Goal: Information Seeking & Learning: Find contact information

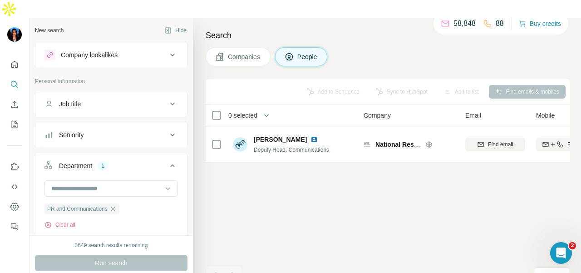
scroll to position [45, 0]
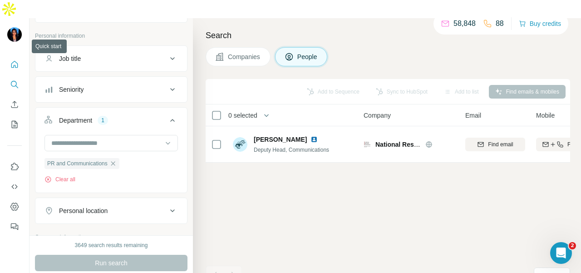
click at [10, 60] on icon "Quick start" at bounding box center [14, 64] width 9 height 9
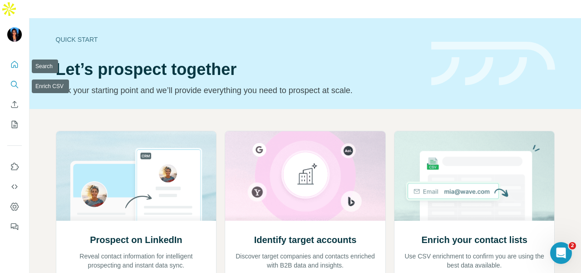
click at [10, 80] on icon "Search" at bounding box center [14, 84] width 9 height 9
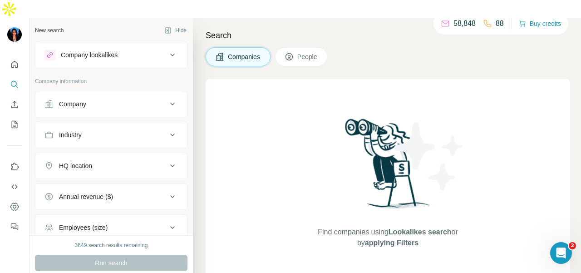
click at [64, 99] on div "Company" at bounding box center [72, 103] width 27 height 9
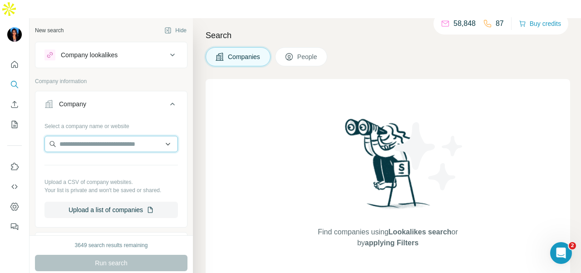
click at [74, 136] on input "text" at bounding box center [110, 144] width 133 height 16
paste input "**********"
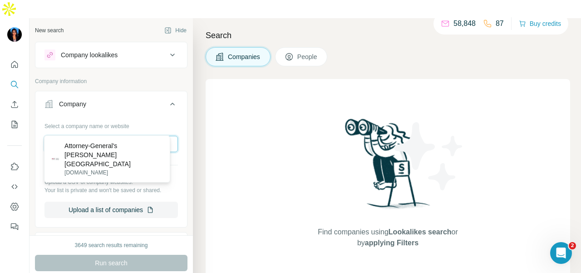
type input "**********"
click at [113, 148] on p "Attorney-General's [PERSON_NAME] [GEOGRAPHIC_DATA]" at bounding box center [113, 154] width 98 height 27
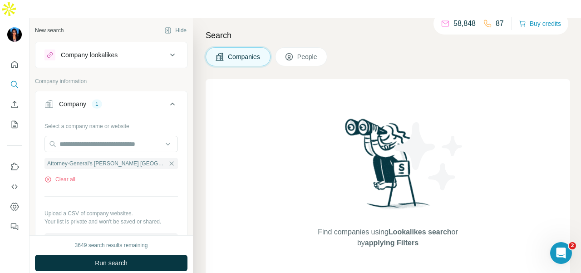
click at [293, 52] on icon at bounding box center [289, 56] width 9 height 9
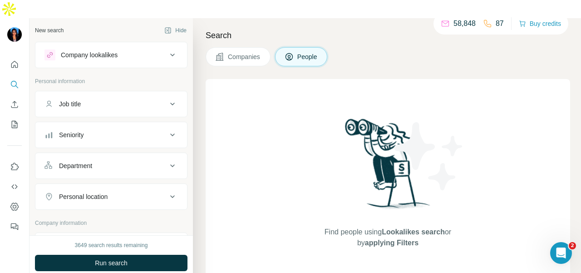
click at [153, 161] on div "Department" at bounding box center [105, 165] width 123 height 9
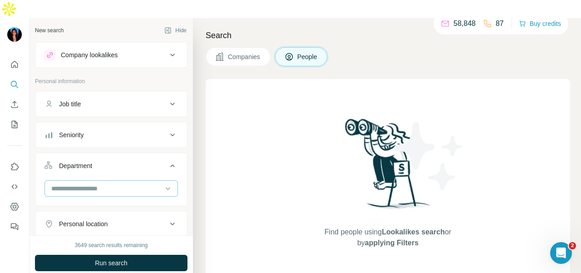
click at [144, 183] on input at bounding box center [106, 188] width 112 height 10
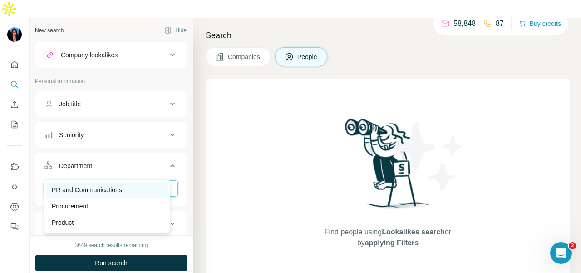
type input "**"
click at [142, 187] on div "PR and Communications" at bounding box center [107, 189] width 111 height 9
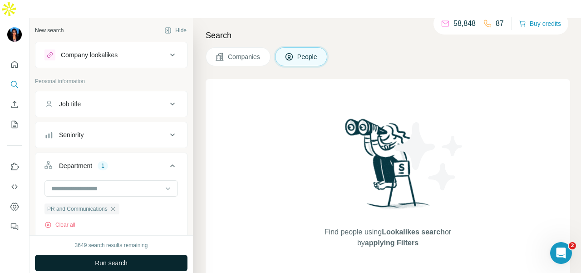
click at [146, 255] on button "Run search" at bounding box center [111, 263] width 152 height 16
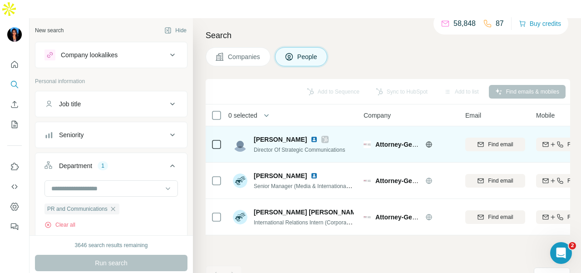
click at [310, 135] on div "[PERSON_NAME]" at bounding box center [299, 139] width 91 height 9
click at [322, 136] on icon at bounding box center [324, 139] width 5 height 7
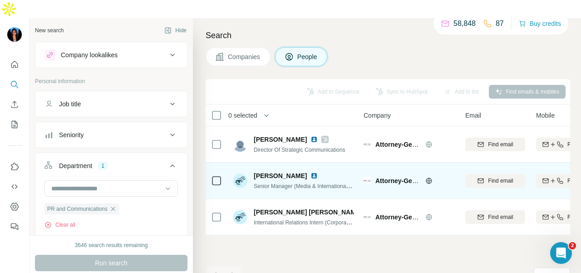
click at [310, 172] on img at bounding box center [313, 175] width 7 height 7
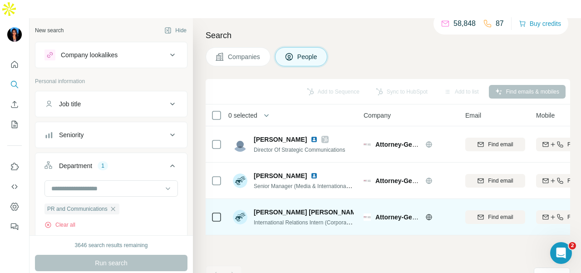
click at [380, 208] on img at bounding box center [382, 211] width 4 height 7
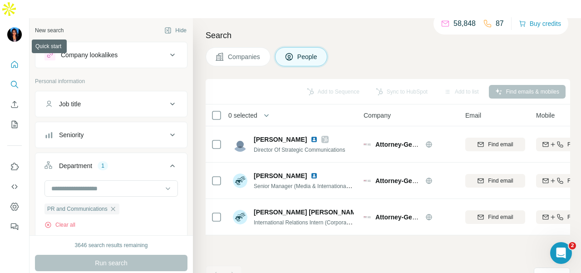
click at [11, 61] on icon "Quick start" at bounding box center [14, 64] width 7 height 7
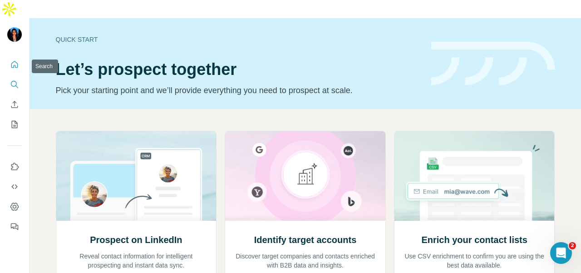
click at [16, 80] on icon "Search" at bounding box center [14, 84] width 9 height 9
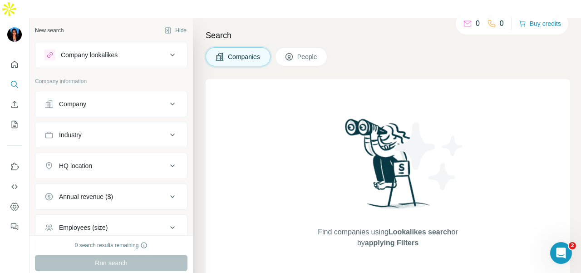
click at [56, 99] on div "Company" at bounding box center [105, 103] width 123 height 9
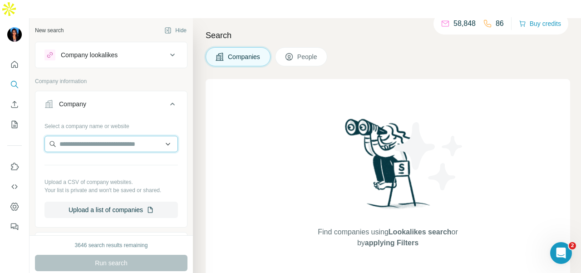
drag, startPoint x: 56, startPoint y: 94, endPoint x: 63, endPoint y: 118, distance: 25.3
click at [57, 136] on input "text" at bounding box center [110, 144] width 133 height 16
paste input "**********"
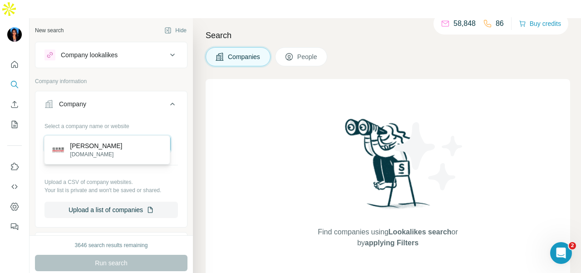
type input "**********"
click at [98, 149] on p "[PERSON_NAME]" at bounding box center [96, 145] width 52 height 9
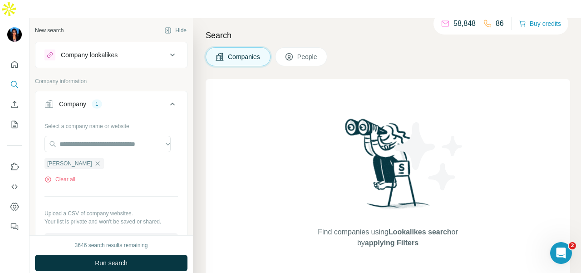
click at [297, 47] on button "People" at bounding box center [301, 56] width 53 height 19
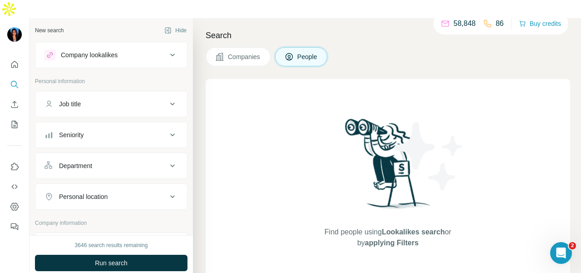
click at [118, 155] on button "Department" at bounding box center [111, 166] width 152 height 22
click at [107, 183] on input at bounding box center [106, 188] width 112 height 10
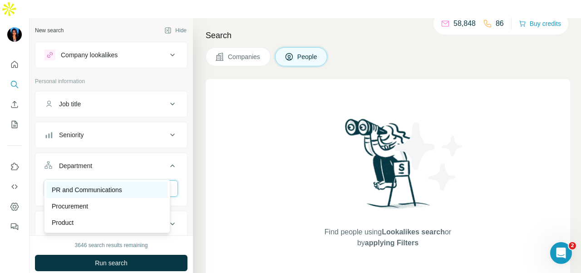
type input "**"
click at [114, 196] on div "PR and Communications" at bounding box center [107, 190] width 122 height 16
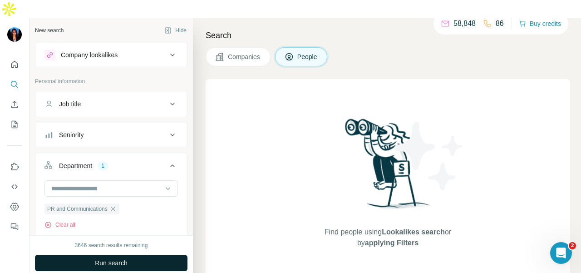
click at [147, 255] on button "Run search" at bounding box center [111, 263] width 152 height 16
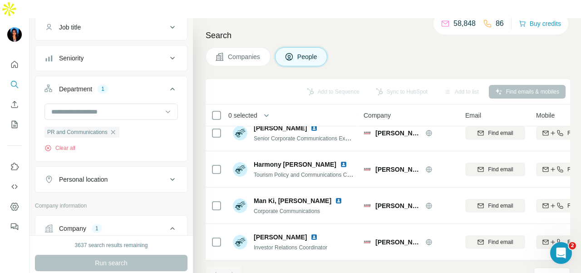
scroll to position [91, 0]
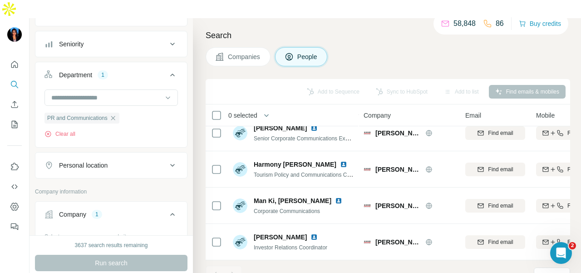
click at [131, 161] on div "Personal location" at bounding box center [105, 165] width 123 height 9
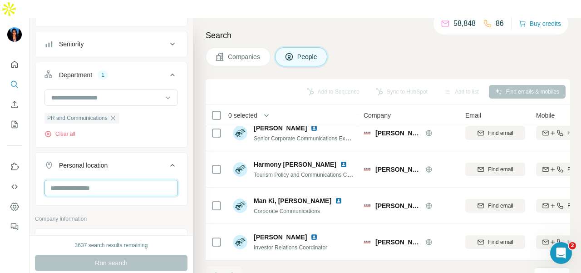
click at [115, 180] on input "text" at bounding box center [110, 188] width 133 height 16
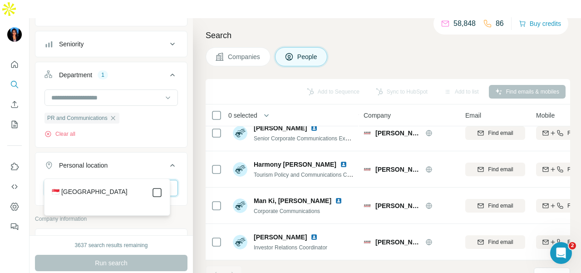
type input "****"
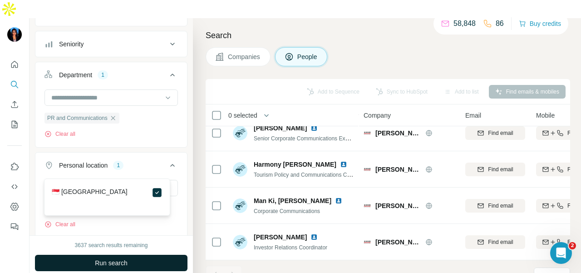
click at [161, 255] on button "Run search" at bounding box center [111, 263] width 152 height 16
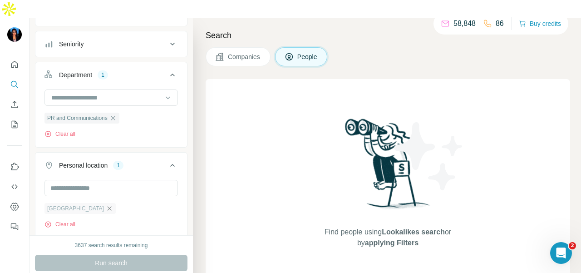
click at [106, 205] on icon "button" at bounding box center [109, 208] width 7 height 7
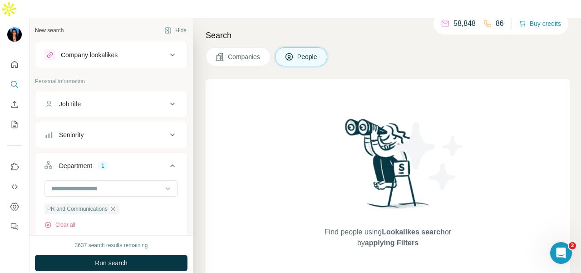
scroll to position [136, 0]
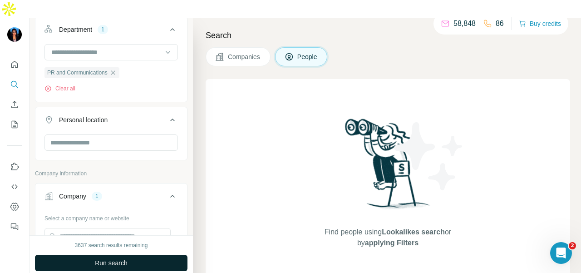
click at [132, 255] on button "Run search" at bounding box center [111, 263] width 152 height 16
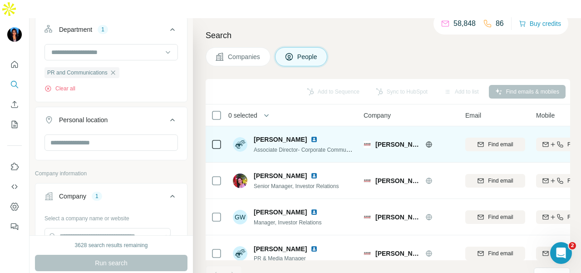
click at [310, 136] on img at bounding box center [313, 139] width 7 height 7
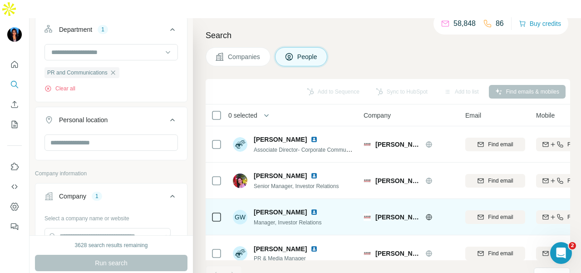
scroll to position [91, 0]
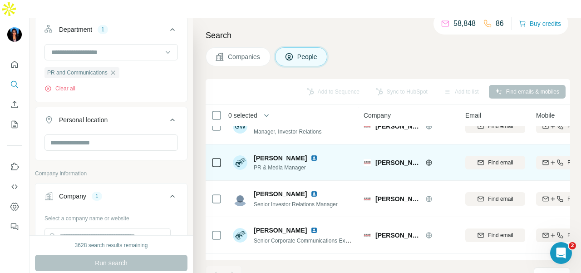
click at [310, 154] on img at bounding box center [313, 157] width 7 height 7
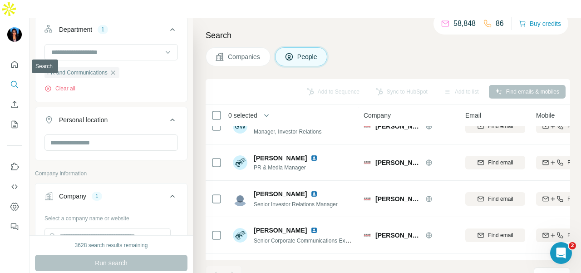
click at [15, 80] on icon "Search" at bounding box center [14, 84] width 9 height 9
click at [15, 60] on icon "Quick start" at bounding box center [14, 64] width 9 height 9
click at [12, 76] on button "Search" at bounding box center [14, 84] width 15 height 16
click at [13, 81] on icon "Search" at bounding box center [14, 84] width 6 height 6
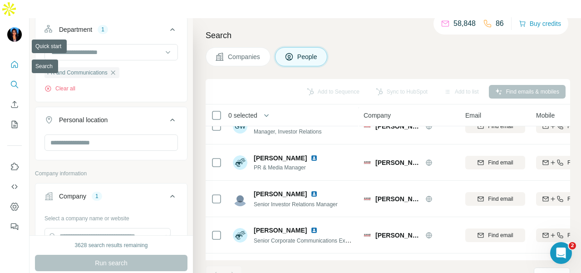
click at [13, 61] on icon "Quick start" at bounding box center [14, 64] width 7 height 7
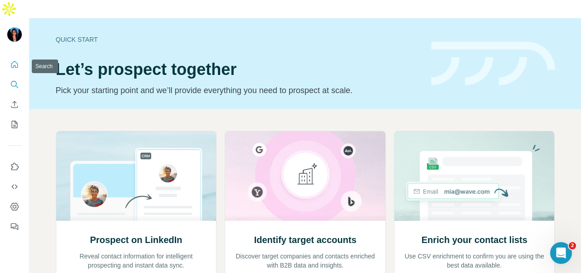
click at [17, 80] on icon "Search" at bounding box center [14, 84] width 9 height 9
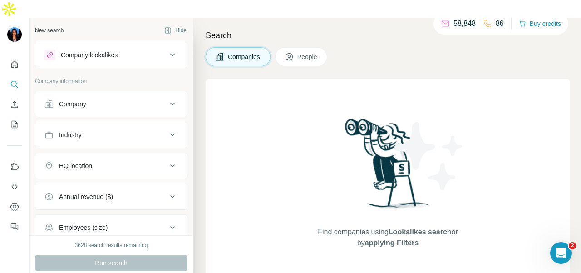
click at [54, 99] on div "Company" at bounding box center [105, 103] width 123 height 9
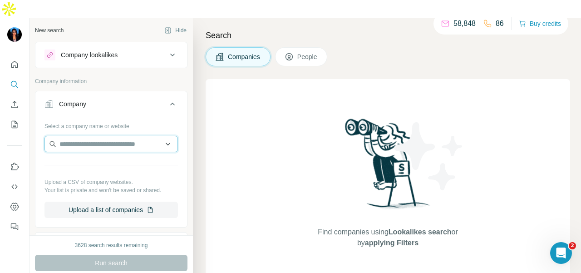
click at [65, 136] on input "text" at bounding box center [110, 144] width 133 height 16
paste input "**********"
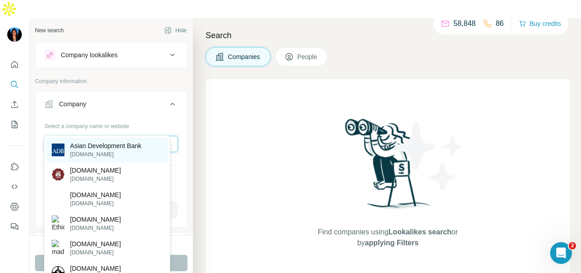
type input "**********"
click at [99, 153] on p "[DOMAIN_NAME]" at bounding box center [105, 154] width 71 height 8
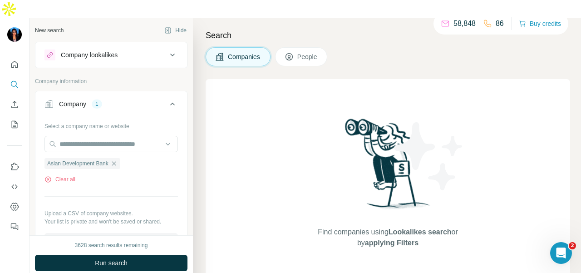
click at [291, 47] on button "People" at bounding box center [301, 56] width 53 height 19
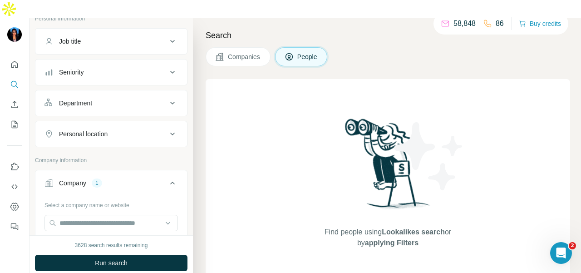
scroll to position [45, 0]
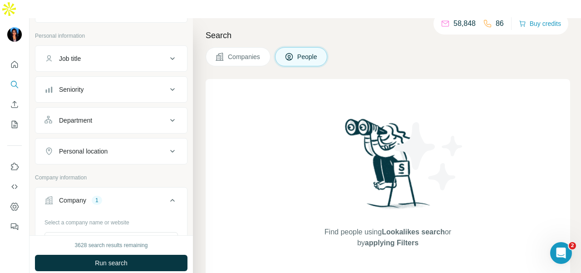
click at [105, 111] on button "Department" at bounding box center [111, 120] width 152 height 22
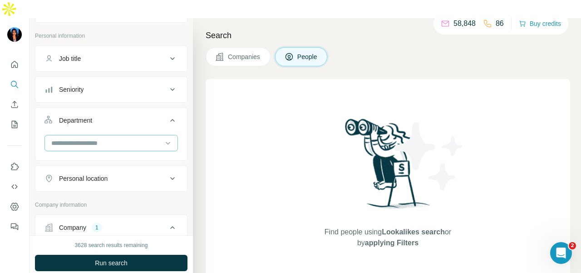
click at [103, 138] on input at bounding box center [106, 143] width 112 height 10
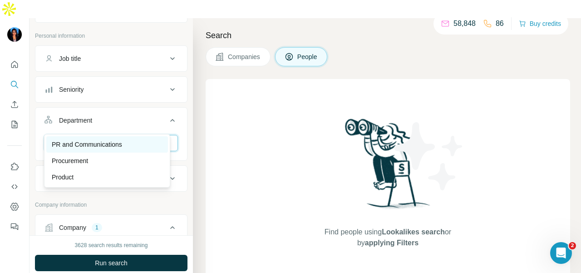
type input "**"
click at [115, 149] on div "PR and Communications" at bounding box center [107, 144] width 122 height 16
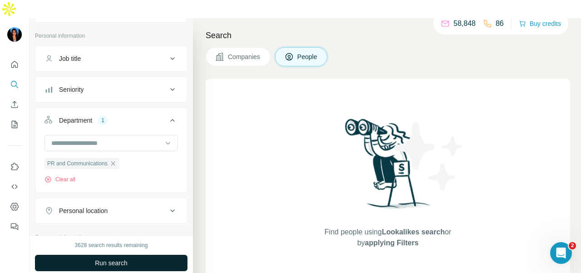
click at [134, 255] on button "Run search" at bounding box center [111, 263] width 152 height 16
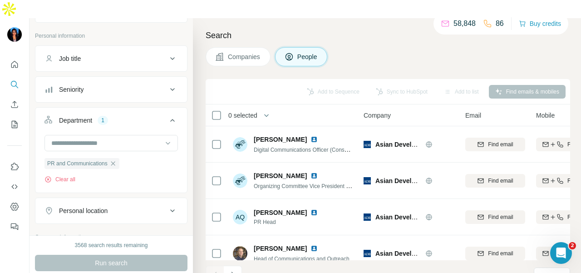
click at [127, 206] on div "Personal location" at bounding box center [105, 210] width 123 height 9
click at [108, 206] on div "Personal location" at bounding box center [83, 210] width 49 height 9
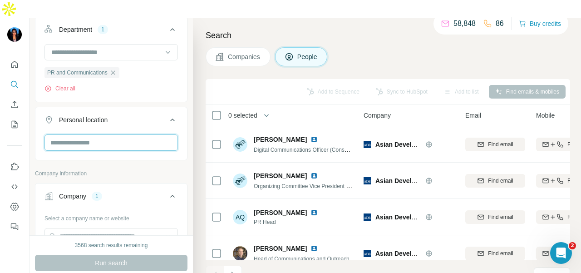
click at [103, 134] on input "text" at bounding box center [110, 142] width 133 height 16
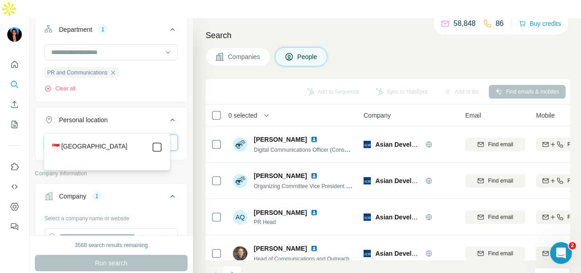
type input "****"
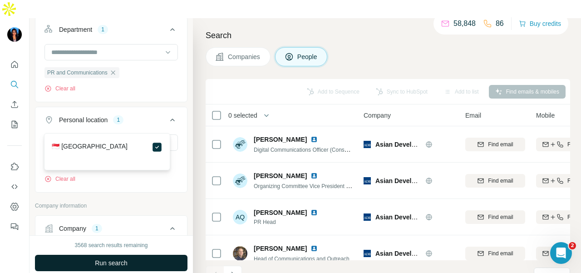
click at [147, 255] on button "Run search" at bounding box center [111, 263] width 152 height 16
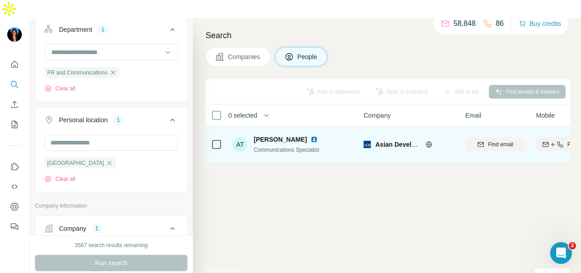
click at [310, 136] on img at bounding box center [313, 139] width 7 height 7
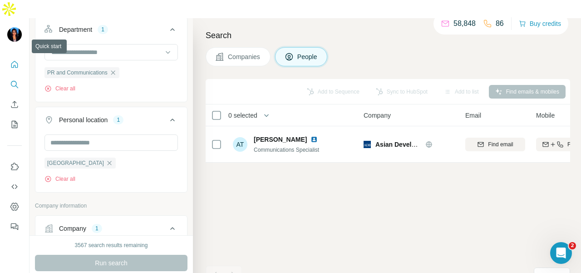
click at [10, 56] on button "Quick start" at bounding box center [14, 64] width 15 height 16
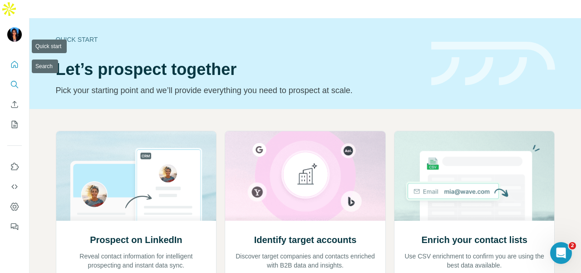
click at [10, 80] on icon "Search" at bounding box center [14, 84] width 9 height 9
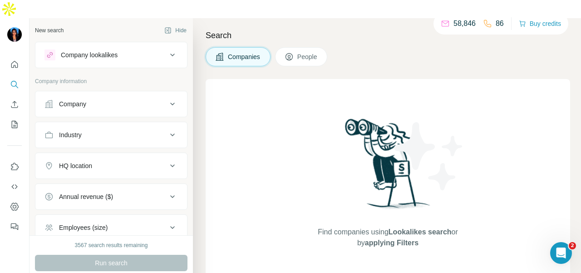
click at [71, 99] on div "Company" at bounding box center [72, 103] width 27 height 9
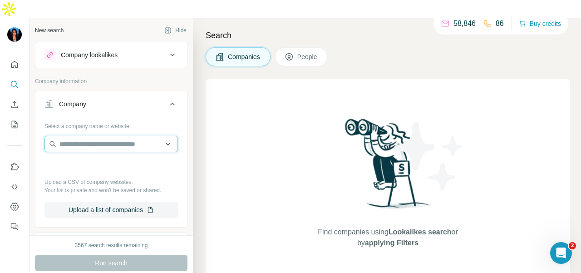
click at [68, 136] on input "text" at bounding box center [110, 144] width 133 height 16
paste input "**********"
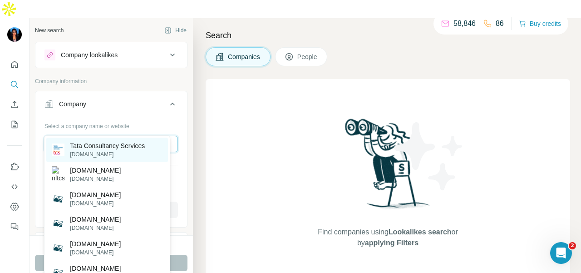
type input "**********"
click at [100, 157] on p "[DOMAIN_NAME]" at bounding box center [107, 154] width 75 height 8
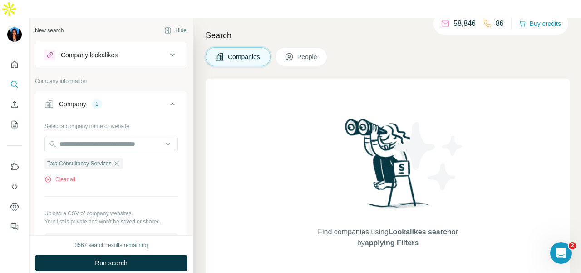
click at [309, 52] on span "People" at bounding box center [307, 56] width 21 height 9
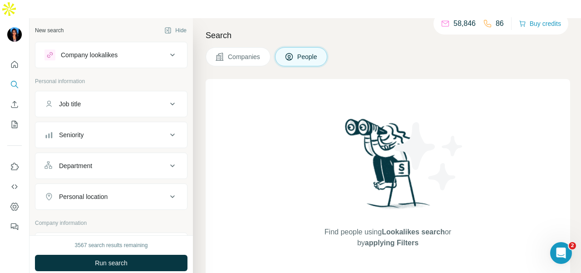
scroll to position [91, 0]
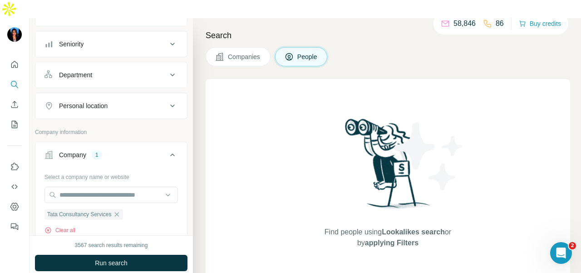
click at [120, 70] on div "Department" at bounding box center [105, 74] width 123 height 9
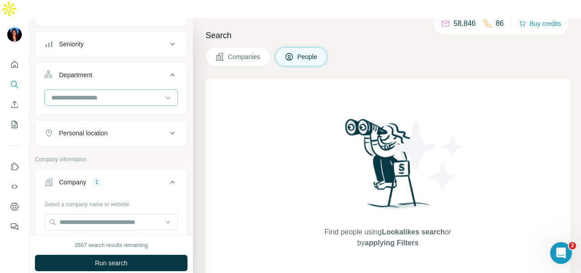
click at [120, 93] on input at bounding box center [106, 98] width 112 height 10
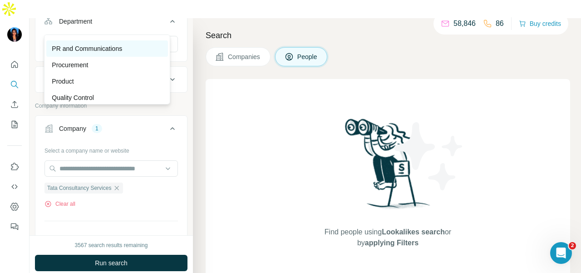
scroll to position [272, 0]
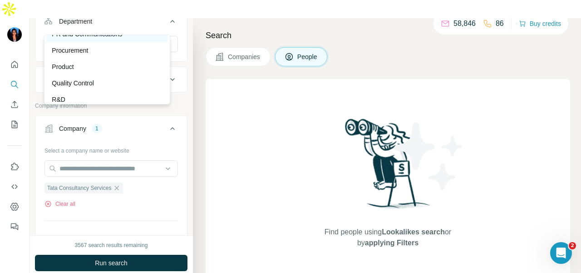
click at [122, 39] on div "PR and Communications" at bounding box center [107, 34] width 122 height 16
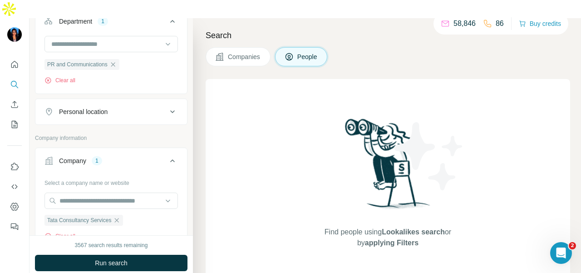
scroll to position [8, 0]
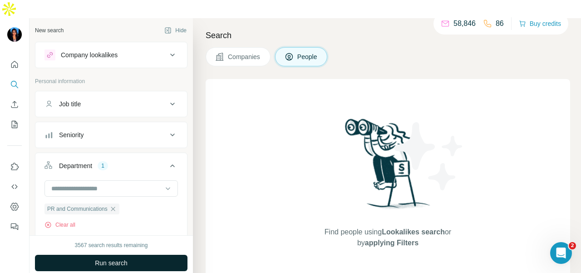
click at [152, 255] on button "Run search" at bounding box center [111, 263] width 152 height 16
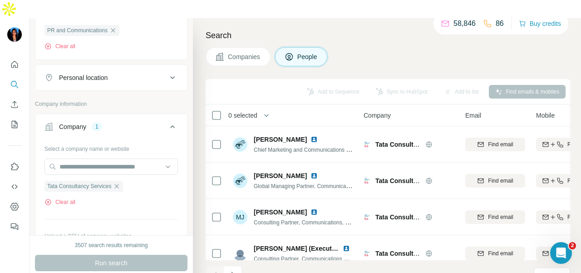
scroll to position [88, 0]
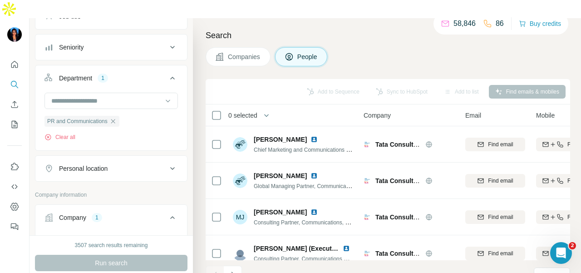
click at [154, 158] on button "Personal location" at bounding box center [111, 168] width 152 height 22
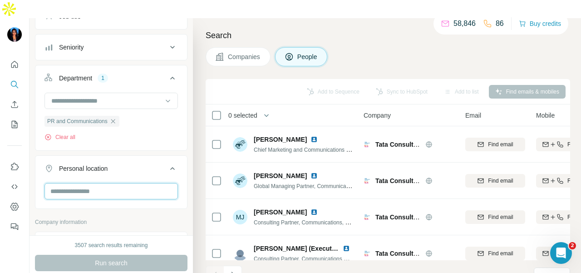
click at [126, 183] on input "text" at bounding box center [110, 191] width 133 height 16
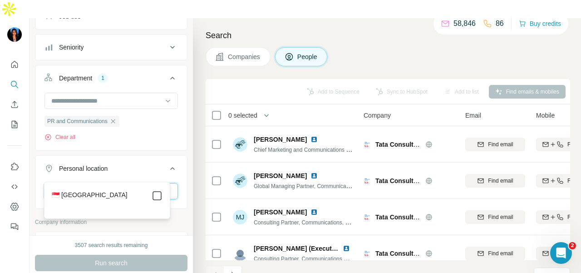
type input "****"
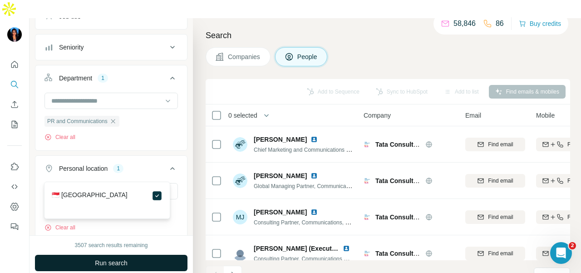
click at [147, 255] on button "Run search" at bounding box center [111, 263] width 152 height 16
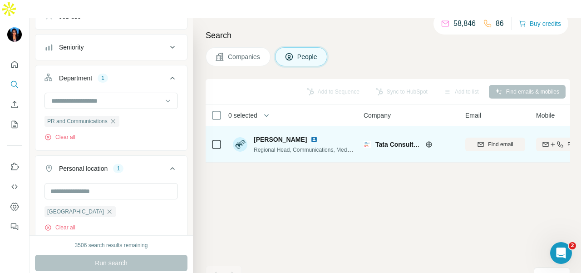
click at [310, 136] on img at bounding box center [313, 139] width 7 height 7
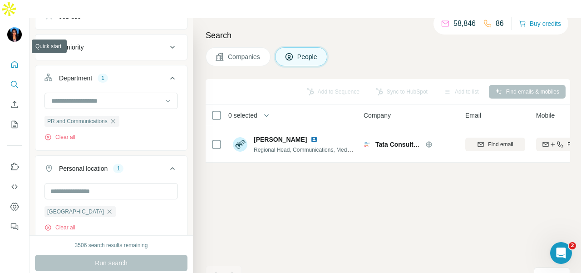
click at [19, 60] on icon "Quick start" at bounding box center [14, 64] width 9 height 9
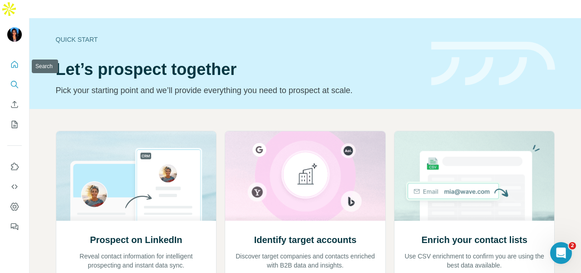
click at [11, 81] on icon "Search" at bounding box center [14, 84] width 6 height 6
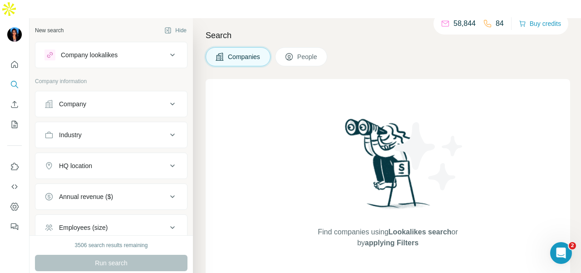
click at [90, 95] on button "Company" at bounding box center [111, 104] width 152 height 22
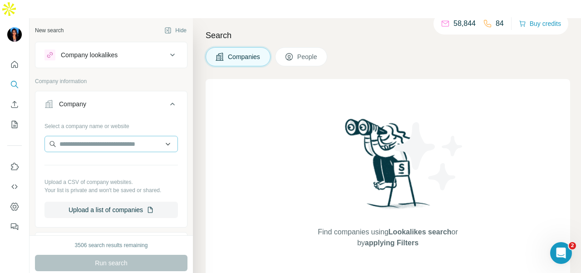
drag, startPoint x: 87, startPoint y: 117, endPoint x: 86, endPoint y: 124, distance: 7.3
click at [86, 119] on div "Select a company name or website Upload a CSV of company websites. Your list is…" at bounding box center [110, 167] width 133 height 99
click at [85, 136] on input "text" at bounding box center [110, 144] width 133 height 16
paste input "**********"
type input "**********"
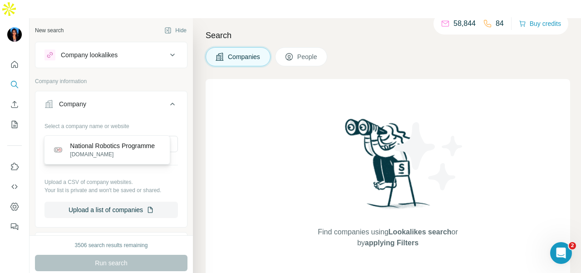
click at [110, 151] on p "[DOMAIN_NAME]" at bounding box center [112, 154] width 85 height 8
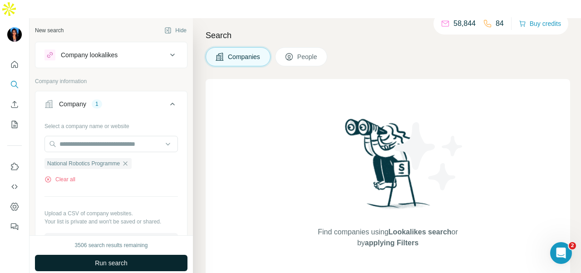
click at [179, 255] on button "Run search" at bounding box center [111, 263] width 152 height 16
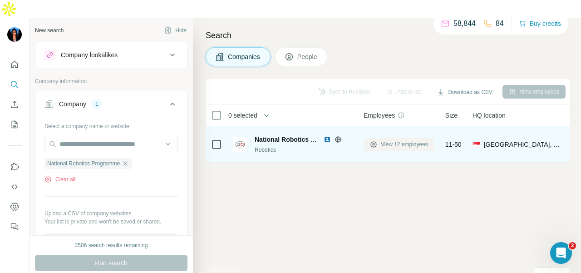
click at [395, 140] on span "View 12 employees" at bounding box center [404, 144] width 47 height 8
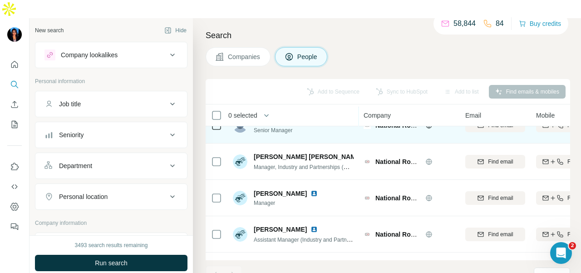
scroll to position [259, 0]
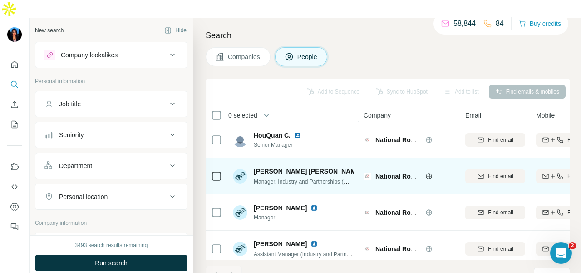
click at [366, 167] on img at bounding box center [368, 170] width 4 height 7
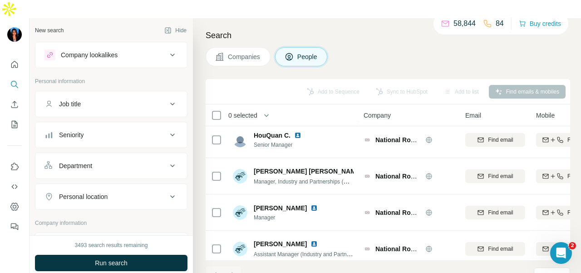
click at [127, 161] on div "Department" at bounding box center [105, 165] width 123 height 9
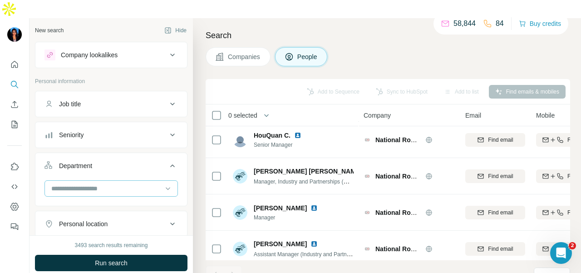
click at [127, 181] on div at bounding box center [106, 188] width 112 height 15
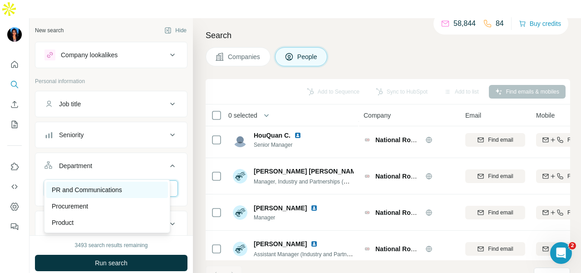
type input "**"
drag, startPoint x: 128, startPoint y: 186, endPoint x: 129, endPoint y: 267, distance: 80.8
click at [128, 187] on div "PR and Communications" at bounding box center [107, 189] width 111 height 9
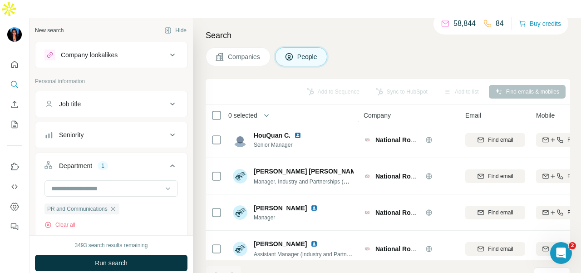
click at [137, 254] on div "3493 search results remaining Run search Clear Save search Share filters" at bounding box center [110, 263] width 163 height 56
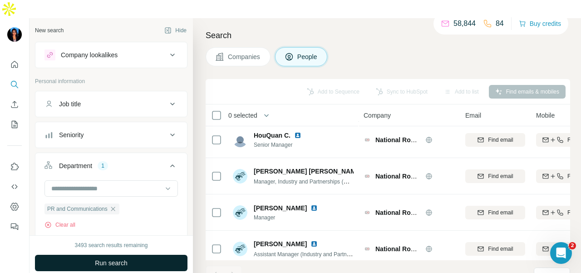
click at [141, 255] on button "Run search" at bounding box center [111, 263] width 152 height 16
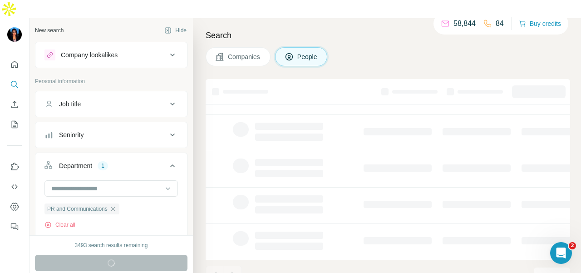
scroll to position [231, 0]
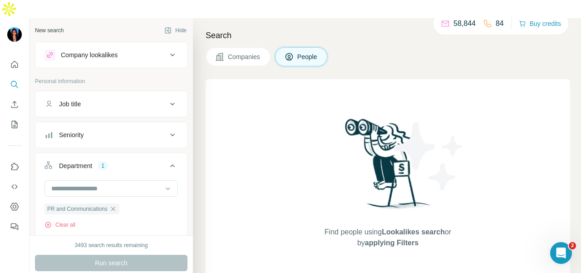
click at [89, 93] on button "Job title" at bounding box center [111, 104] width 152 height 22
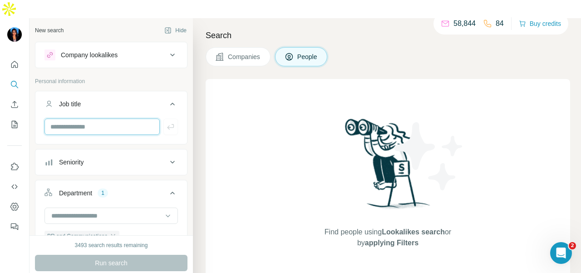
click at [87, 118] on input "text" at bounding box center [101, 126] width 115 height 16
click at [99, 50] on div "Company lookalikes" at bounding box center [89, 54] width 57 height 9
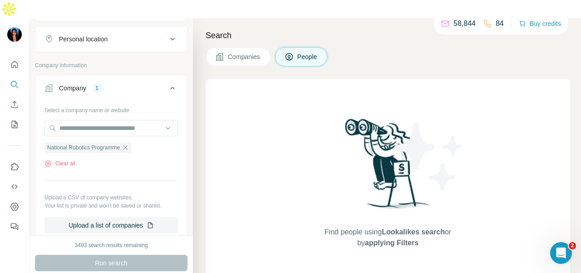
scroll to position [318, 0]
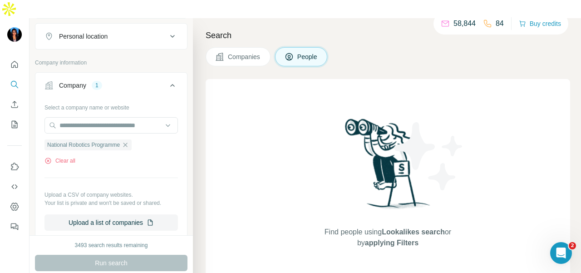
drag, startPoint x: 129, startPoint y: 128, endPoint x: 123, endPoint y: 115, distance: 14.2
click at [129, 141] on icon "button" at bounding box center [125, 144] width 7 height 7
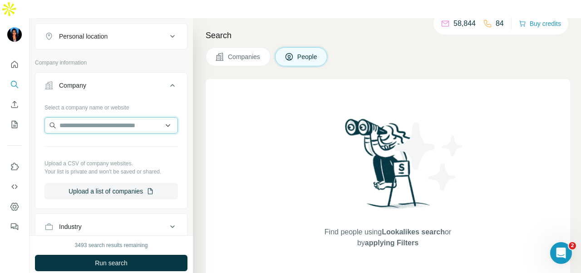
click at [120, 117] on input "text" at bounding box center [110, 125] width 133 height 16
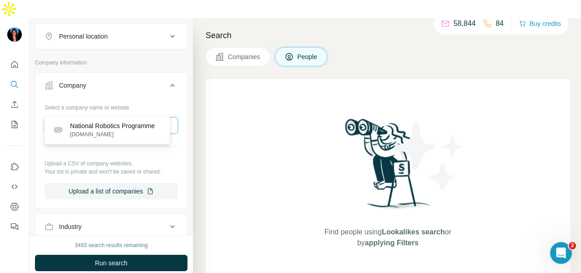
type input "**********"
click at [123, 131] on p "[DOMAIN_NAME]" at bounding box center [112, 134] width 85 height 8
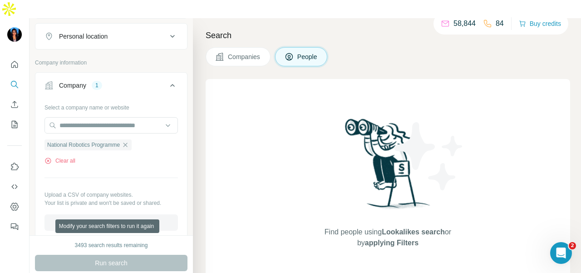
click at [133, 255] on div "Run search" at bounding box center [111, 263] width 152 height 16
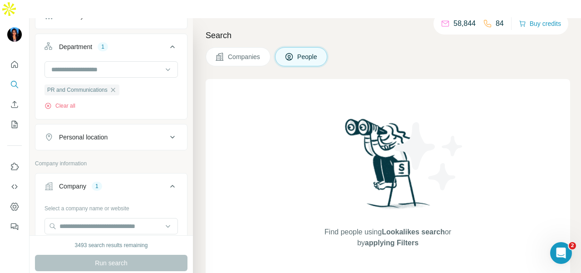
scroll to position [182, 0]
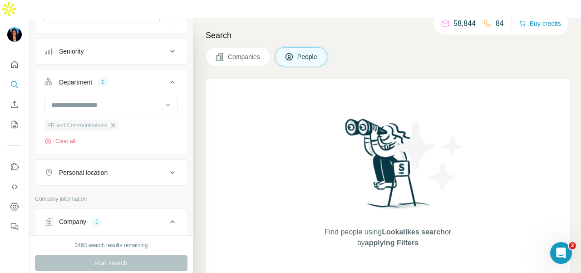
click at [116, 122] on icon "button" at bounding box center [112, 125] width 7 height 7
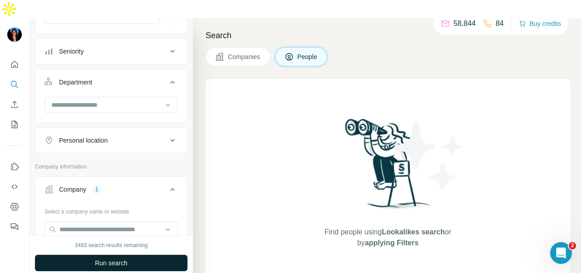
click at [130, 255] on button "Run search" at bounding box center [111, 263] width 152 height 16
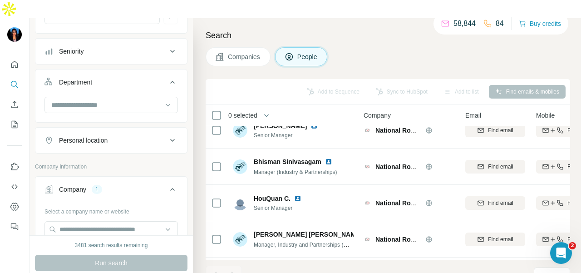
scroll to position [182, 0]
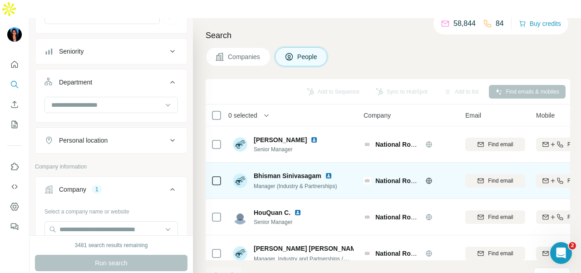
click at [326, 172] on img at bounding box center [328, 175] width 7 height 7
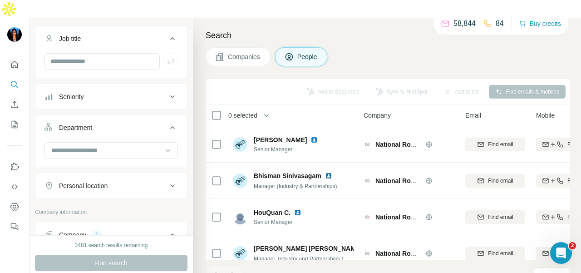
scroll to position [227, 0]
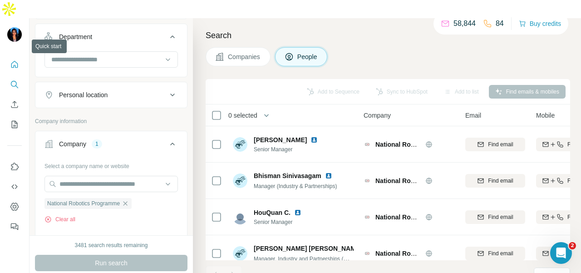
click at [16, 60] on icon "Quick start" at bounding box center [14, 64] width 9 height 9
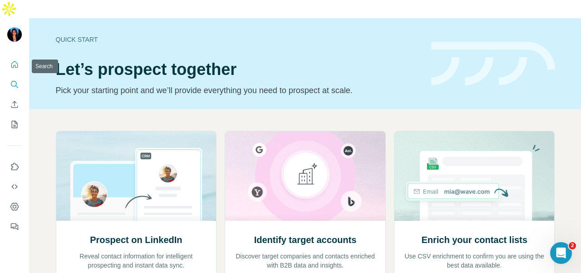
click at [15, 80] on icon "Search" at bounding box center [14, 84] width 9 height 9
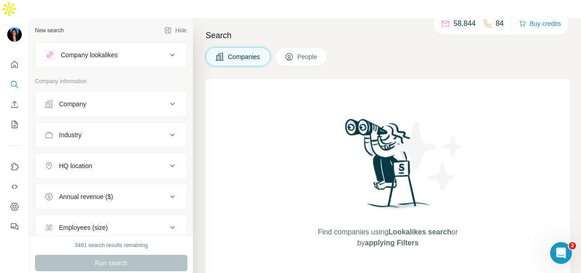
drag, startPoint x: 57, startPoint y: 85, endPoint x: 60, endPoint y: 94, distance: 9.5
click at [58, 99] on div "Company" at bounding box center [105, 103] width 123 height 9
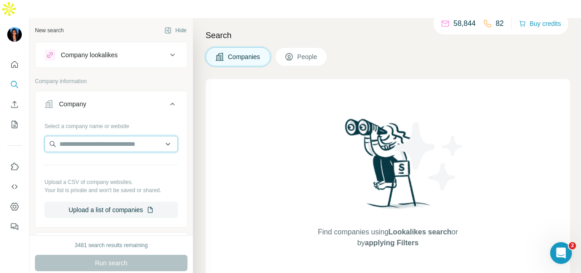
click at [70, 136] on input "text" at bounding box center [110, 144] width 133 height 16
paste input "**********"
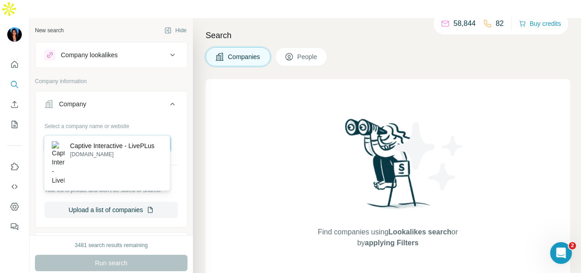
type input "**********"
click at [119, 149] on p "Captive Interactive - LivePLus" at bounding box center [112, 145] width 84 height 9
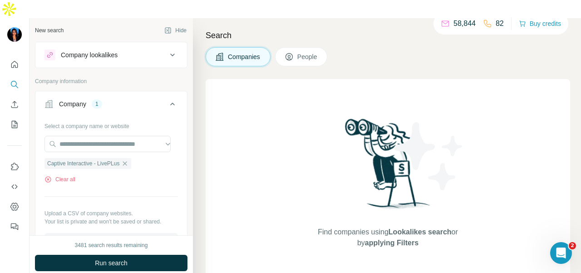
scroll to position [0, 0]
click at [128, 160] on icon "button" at bounding box center [124, 163] width 7 height 7
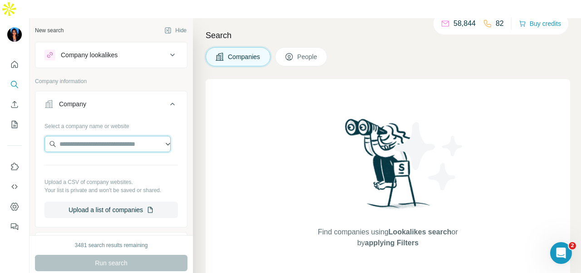
paste input "**********"
click at [153, 136] on input "**********" at bounding box center [107, 144] width 126 height 16
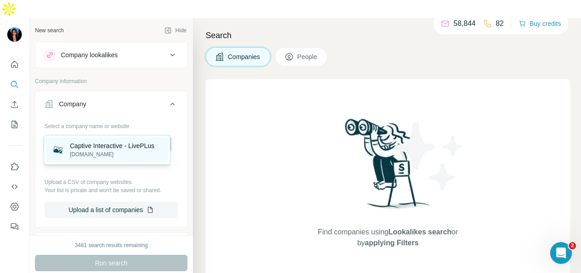
type input "**********"
click at [151, 142] on p "Captive Interactive - LivePLus" at bounding box center [112, 145] width 84 height 9
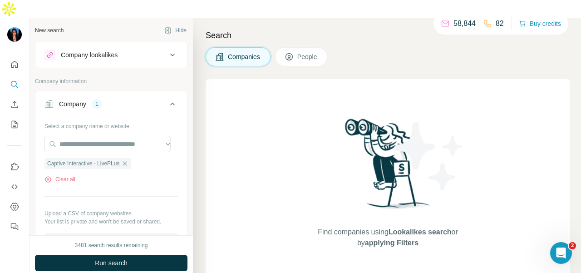
scroll to position [182, 0]
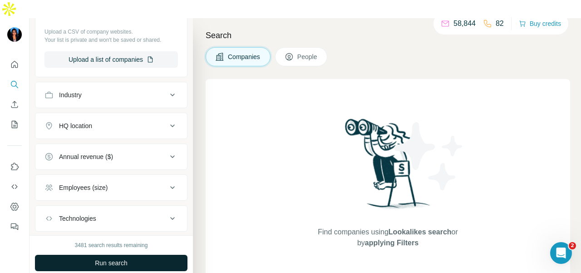
click at [152, 255] on button "Run search" at bounding box center [111, 263] width 152 height 16
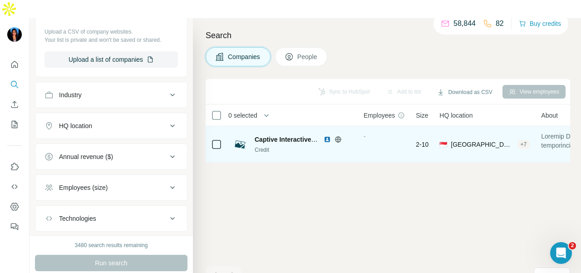
click at [330, 136] on img at bounding box center [327, 139] width 7 height 7
